Goal: Find specific page/section: Find specific page/section

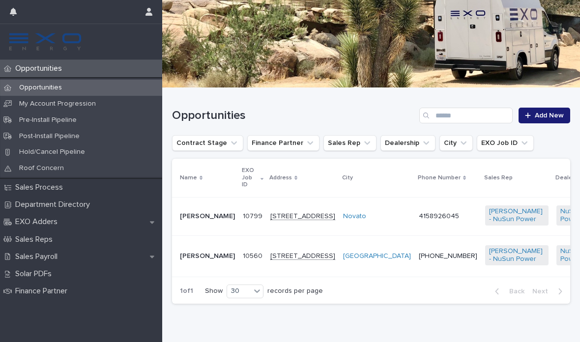
scroll to position [108, 0]
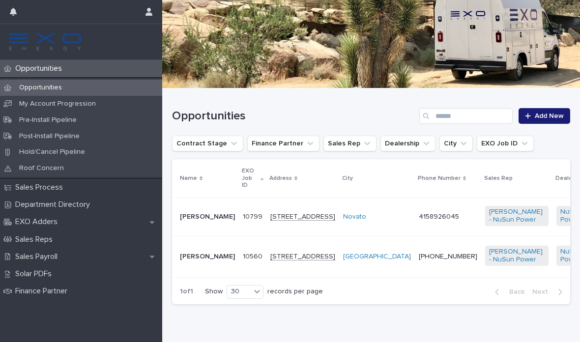
click at [339, 236] on td "Novato" at bounding box center [377, 217] width 76 height 39
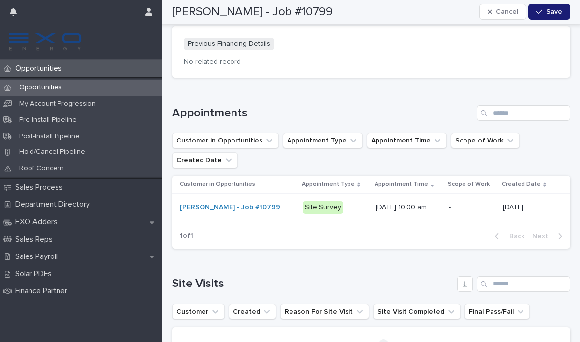
scroll to position [1392, 0]
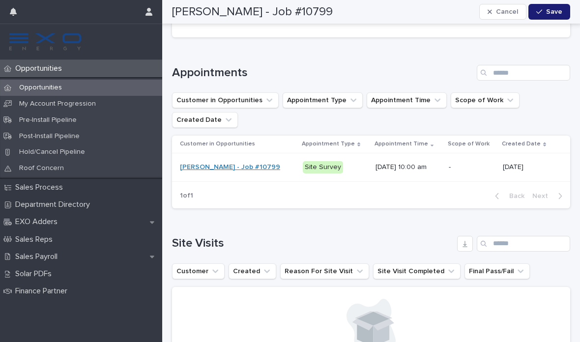
click at [248, 163] on link "[PERSON_NAME] - Job #10799" at bounding box center [230, 167] width 100 height 8
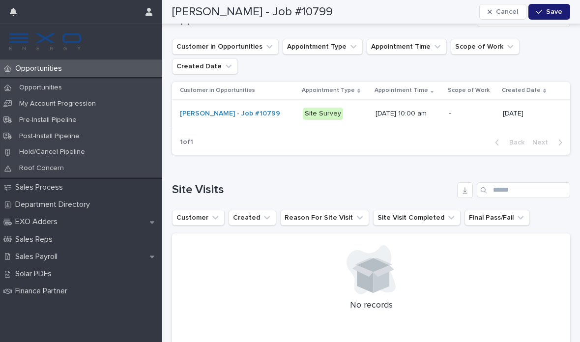
scroll to position [1389, 0]
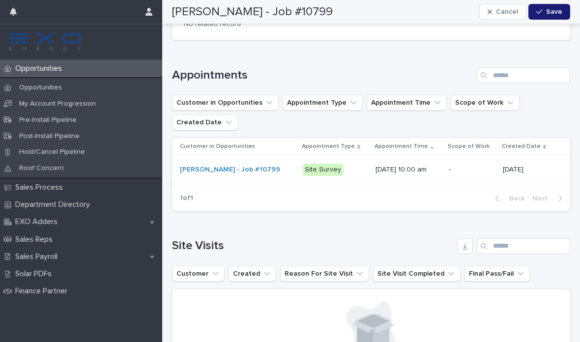
click at [312, 164] on div "Site Survey" at bounding box center [323, 170] width 40 height 12
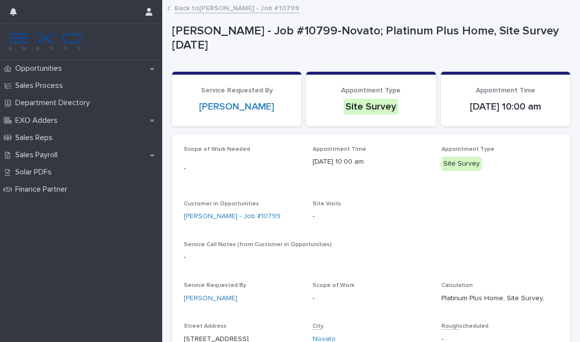
click at [171, 7] on div "Back to [PERSON_NAME] - Job #10799" at bounding box center [371, 9] width 418 height 14
